Goal: Task Accomplishment & Management: Complete application form

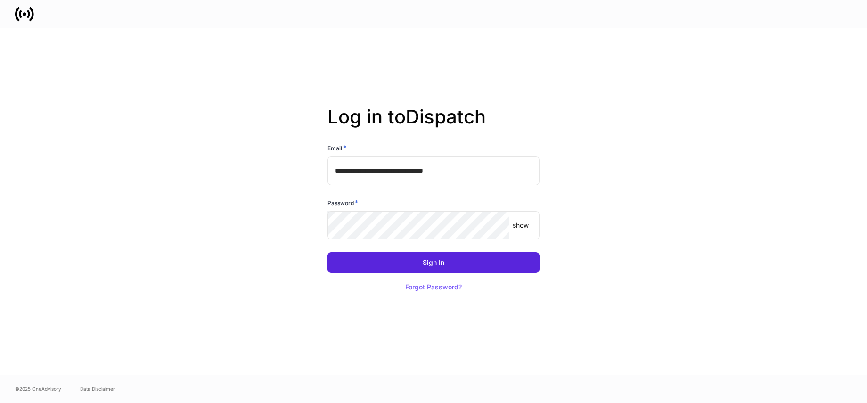
click at [514, 173] on input "**********" at bounding box center [433, 170] width 212 height 28
type input "**********"
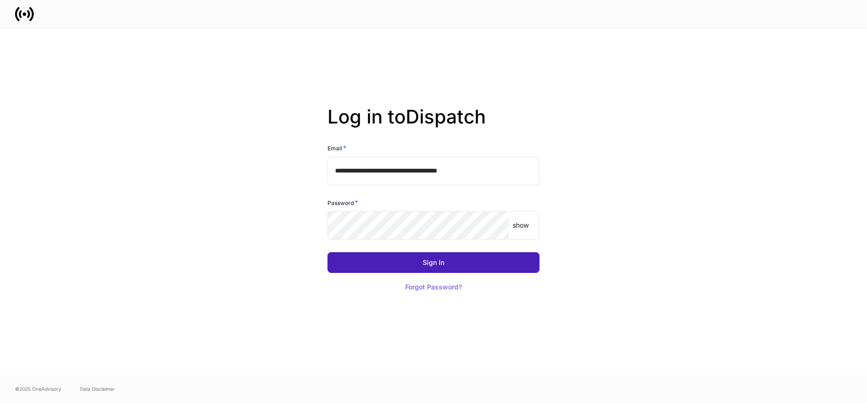
click at [425, 263] on div "Sign In" at bounding box center [434, 262] width 22 height 7
